Goal: Task Accomplishment & Management: Use online tool/utility

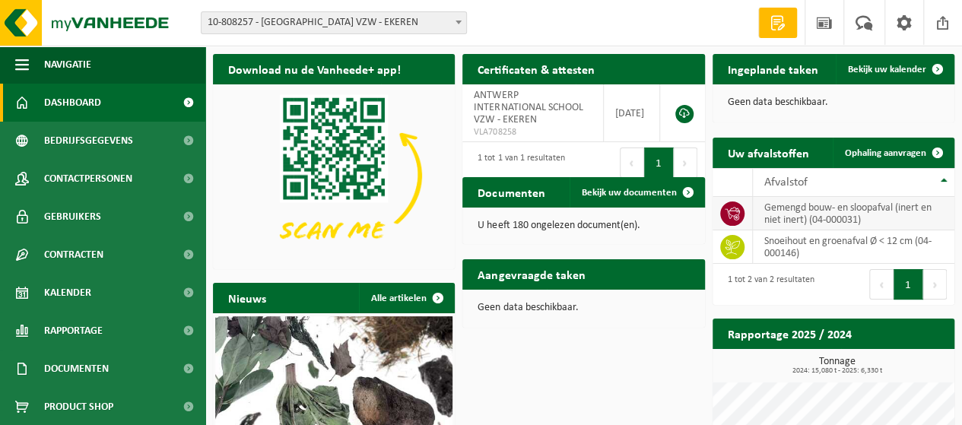
click at [807, 209] on td "gemengd bouw- en sloopafval (inert en niet inert) (04-000031)" at bounding box center [854, 213] width 202 height 33
click at [893, 157] on span "Ophaling aanvragen" at bounding box center [885, 153] width 81 height 10
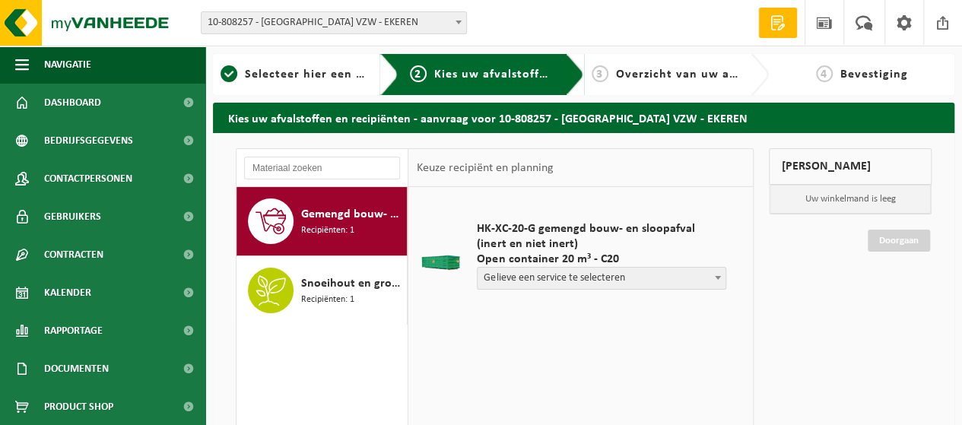
click at [638, 282] on span "Gelieve een service te selecteren" at bounding box center [602, 278] width 248 height 21
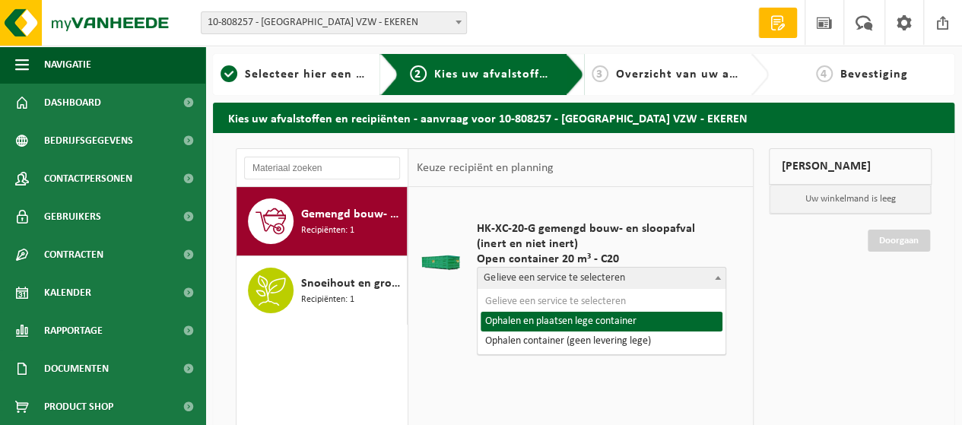
select select "P2PL-VEL-077968_HK-XC-20-GN-00_04-000031_46"
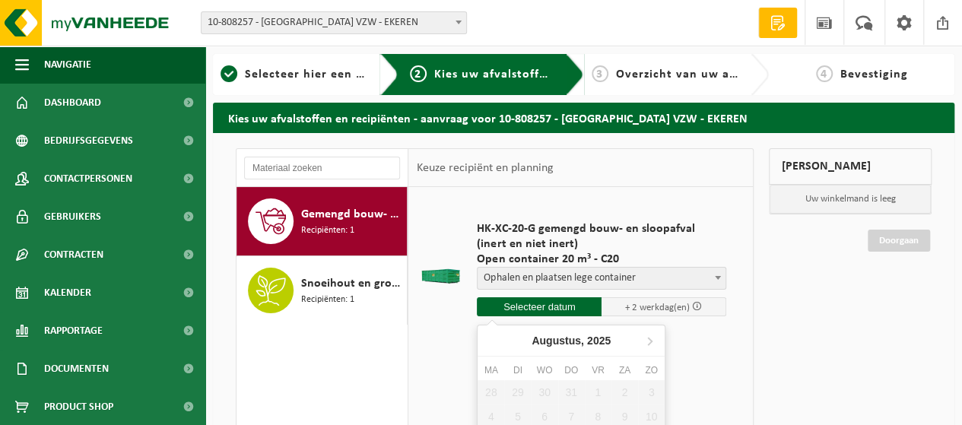
click at [558, 307] on input "text" at bounding box center [539, 306] width 125 height 19
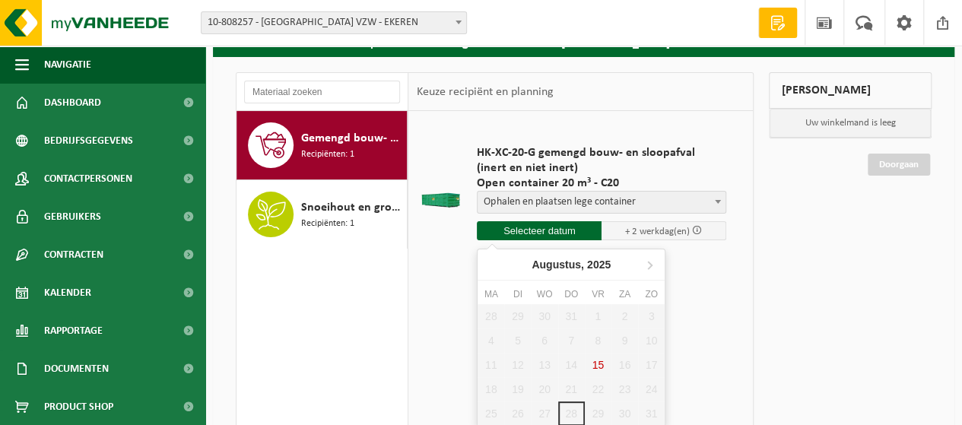
scroll to position [152, 0]
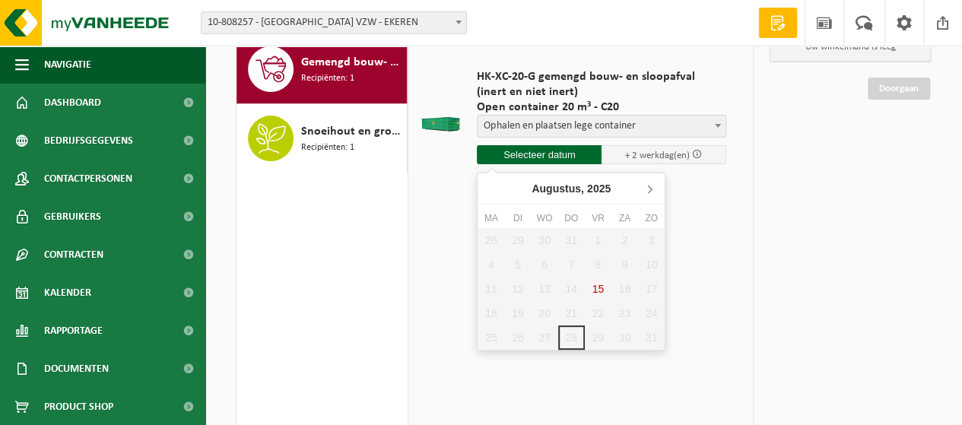
click at [655, 188] on icon at bounding box center [650, 189] width 24 height 24
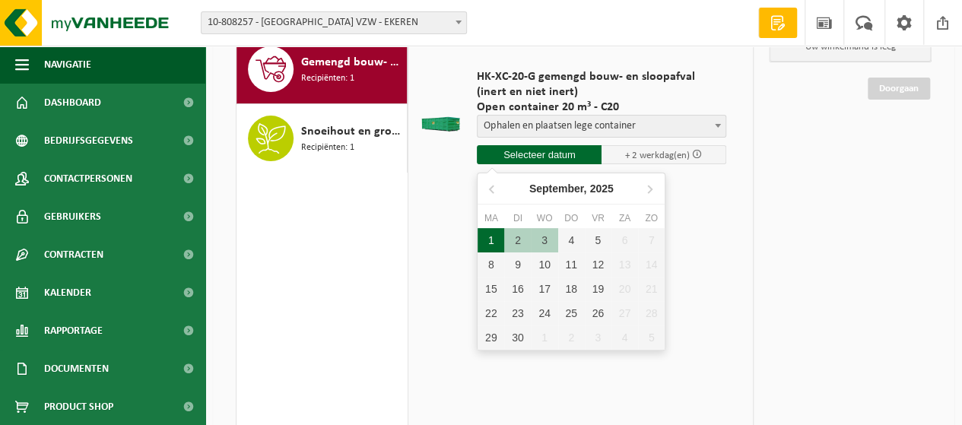
click at [488, 235] on div "1" at bounding box center [491, 240] width 27 height 24
type input "Van 2025-09-01"
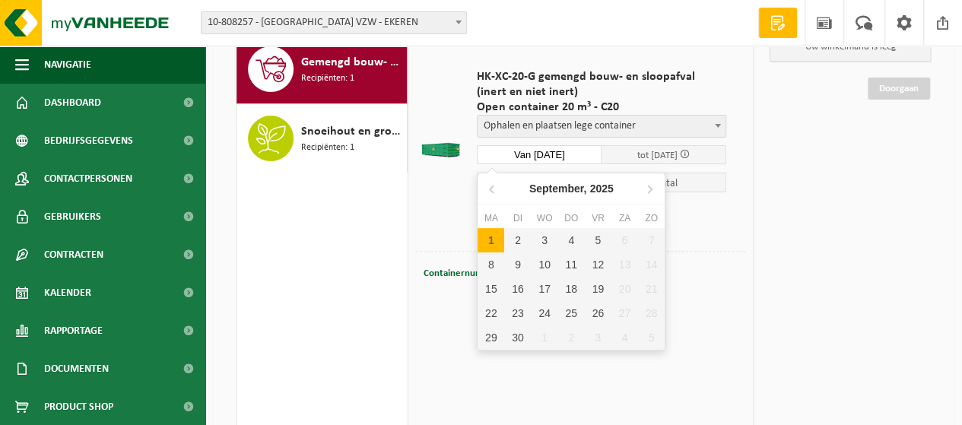
click at [552, 147] on input "Van 2025-09-01" at bounding box center [539, 154] width 125 height 19
click at [494, 188] on icon at bounding box center [493, 189] width 24 height 24
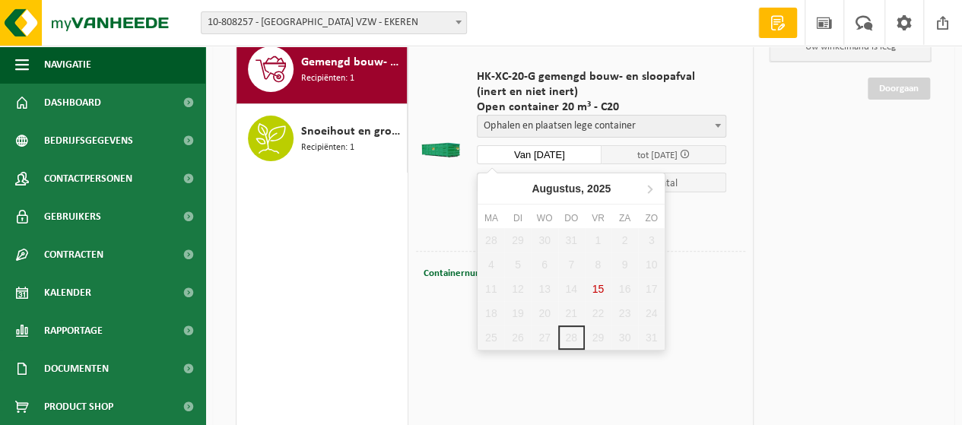
click at [593, 336] on div "28 29 30 31 1 2 3 4 5 6 7 8 9 10 11 12 13 14 15 16 17 18 19 20 21 22 23 24 25 2…" at bounding box center [571, 289] width 187 height 122
click at [651, 191] on icon at bounding box center [650, 190] width 4 height 8
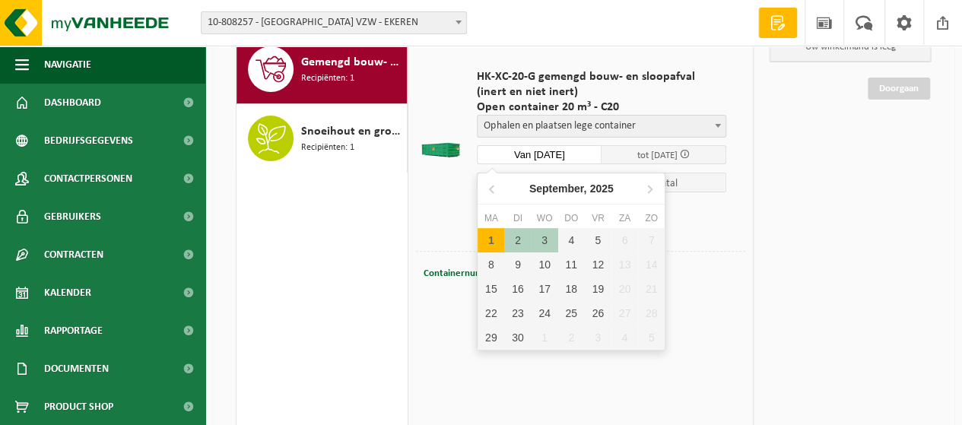
click at [495, 235] on div "1" at bounding box center [491, 240] width 27 height 24
click at [488, 237] on div "1" at bounding box center [491, 240] width 27 height 24
type input "Van 2025-09-01"
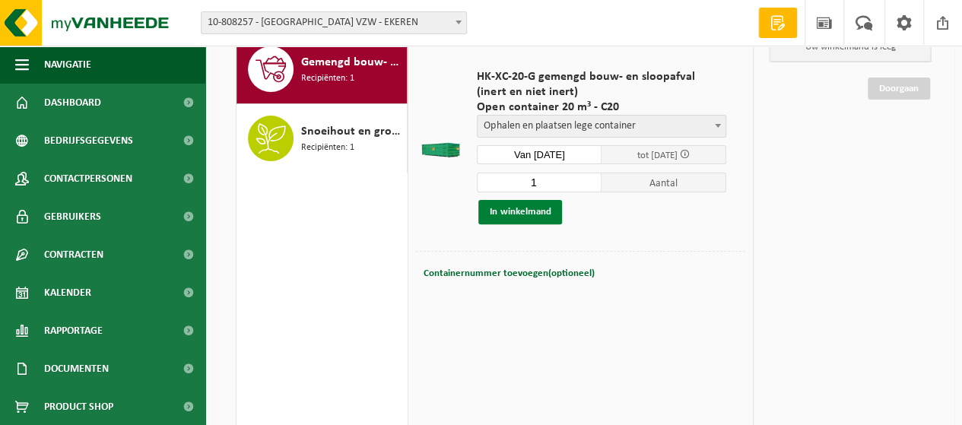
click at [534, 213] on button "In winkelmand" at bounding box center [521, 212] width 84 height 24
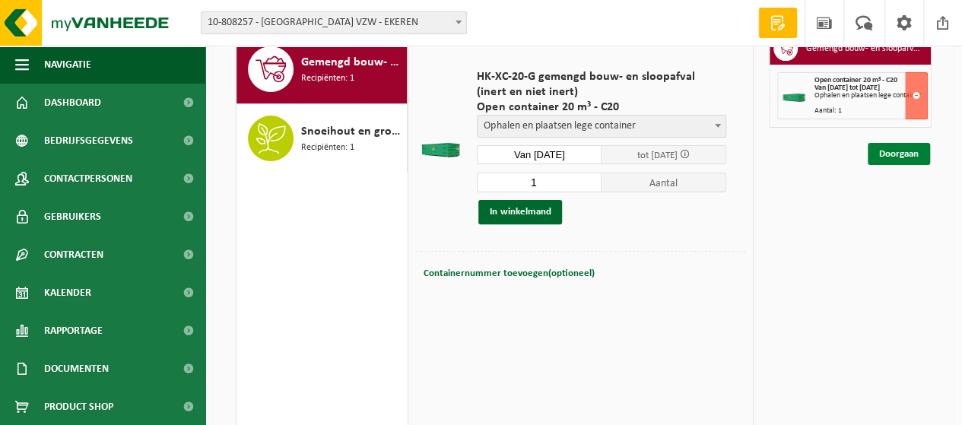
click at [896, 150] on link "Doorgaan" at bounding box center [899, 154] width 62 height 22
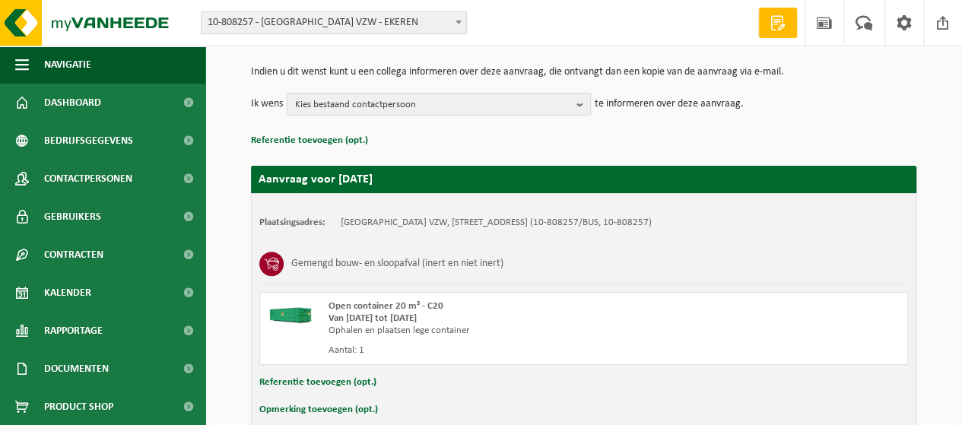
scroll to position [152, 0]
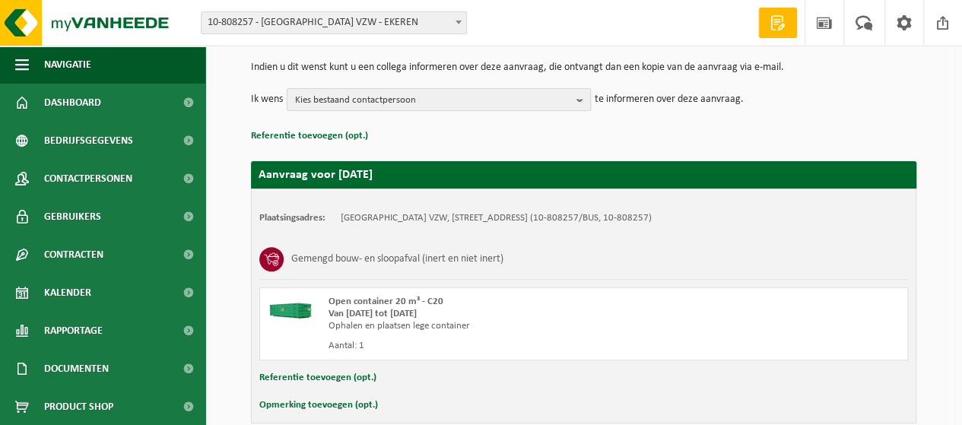
click at [562, 101] on span "Kies bestaand contactpersoon" at bounding box center [432, 100] width 275 height 23
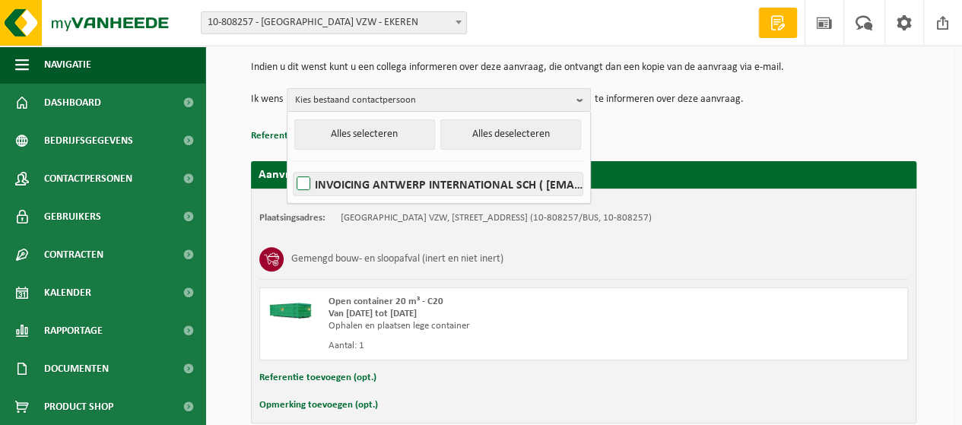
click at [380, 182] on label "INVOICING ANTWERP INTERNATIONAL SCH ( apelech@ais-antwerp.be )" at bounding box center [438, 184] width 289 height 23
click at [291, 165] on input "INVOICING ANTWERP INTERNATIONAL SCH ( apelech@ais-antwerp.be )" at bounding box center [291, 164] width 1 height 1
checkbox input "true"
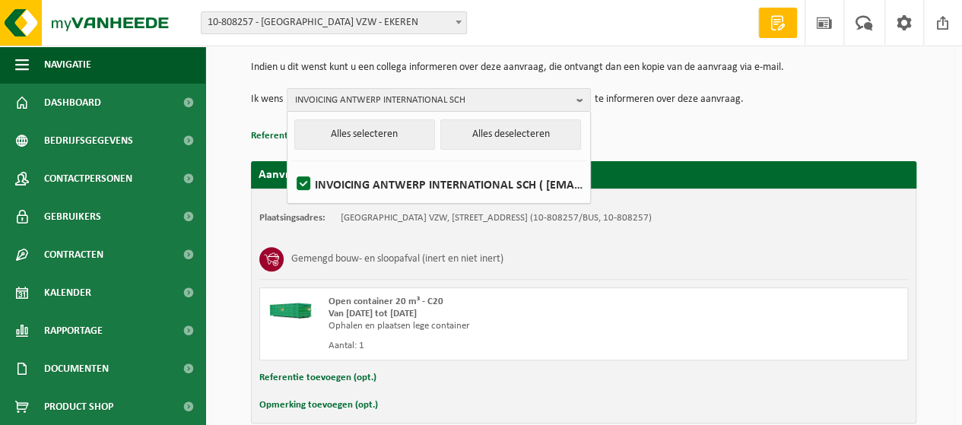
click at [686, 303] on div "Open container 20 m³ - C20 Van 2025-09-01 tot 2025-09-03 Ophalen en plaatsen le…" at bounding box center [583, 324] width 649 height 73
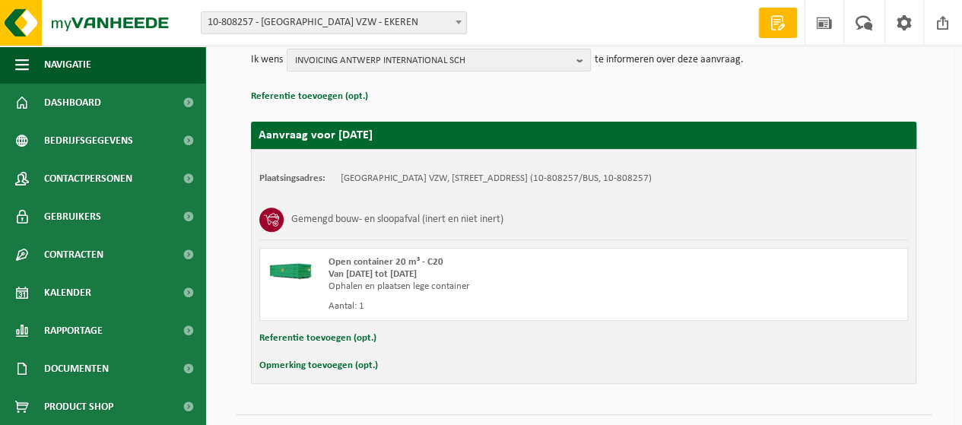
scroll to position [225, 0]
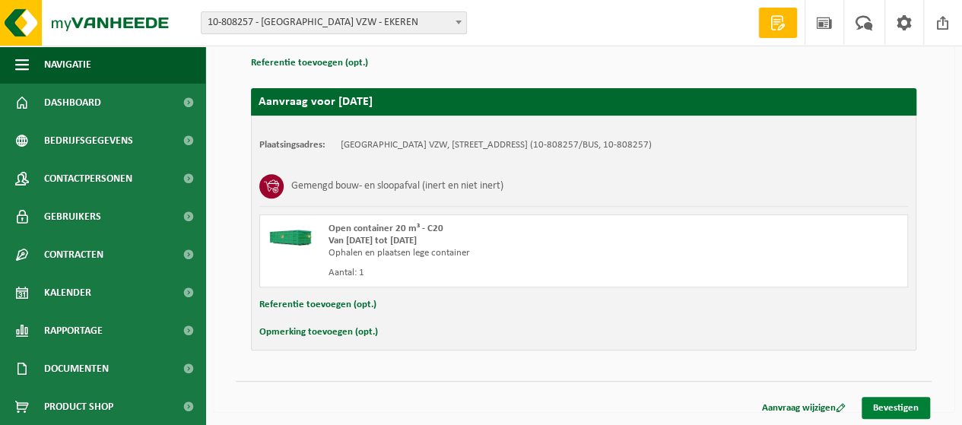
click at [893, 403] on link "Bevestigen" at bounding box center [896, 408] width 68 height 22
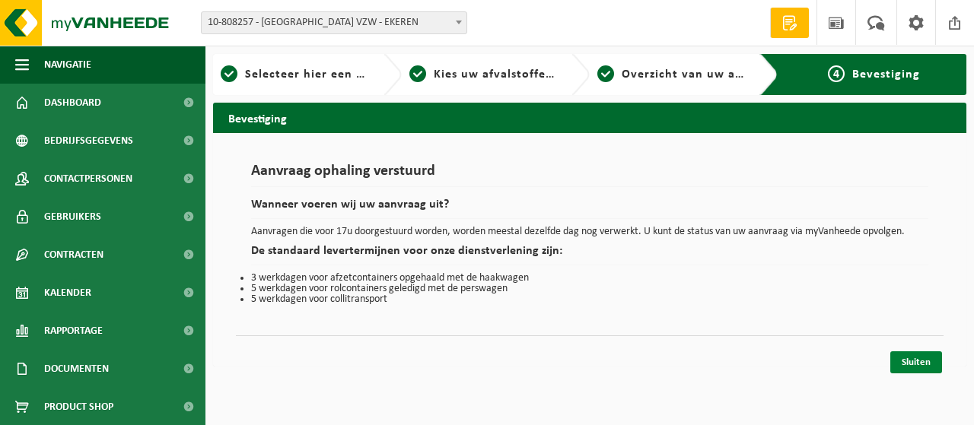
click at [918, 360] on link "Sluiten" at bounding box center [916, 363] width 52 height 22
